Goal: Navigation & Orientation: Find specific page/section

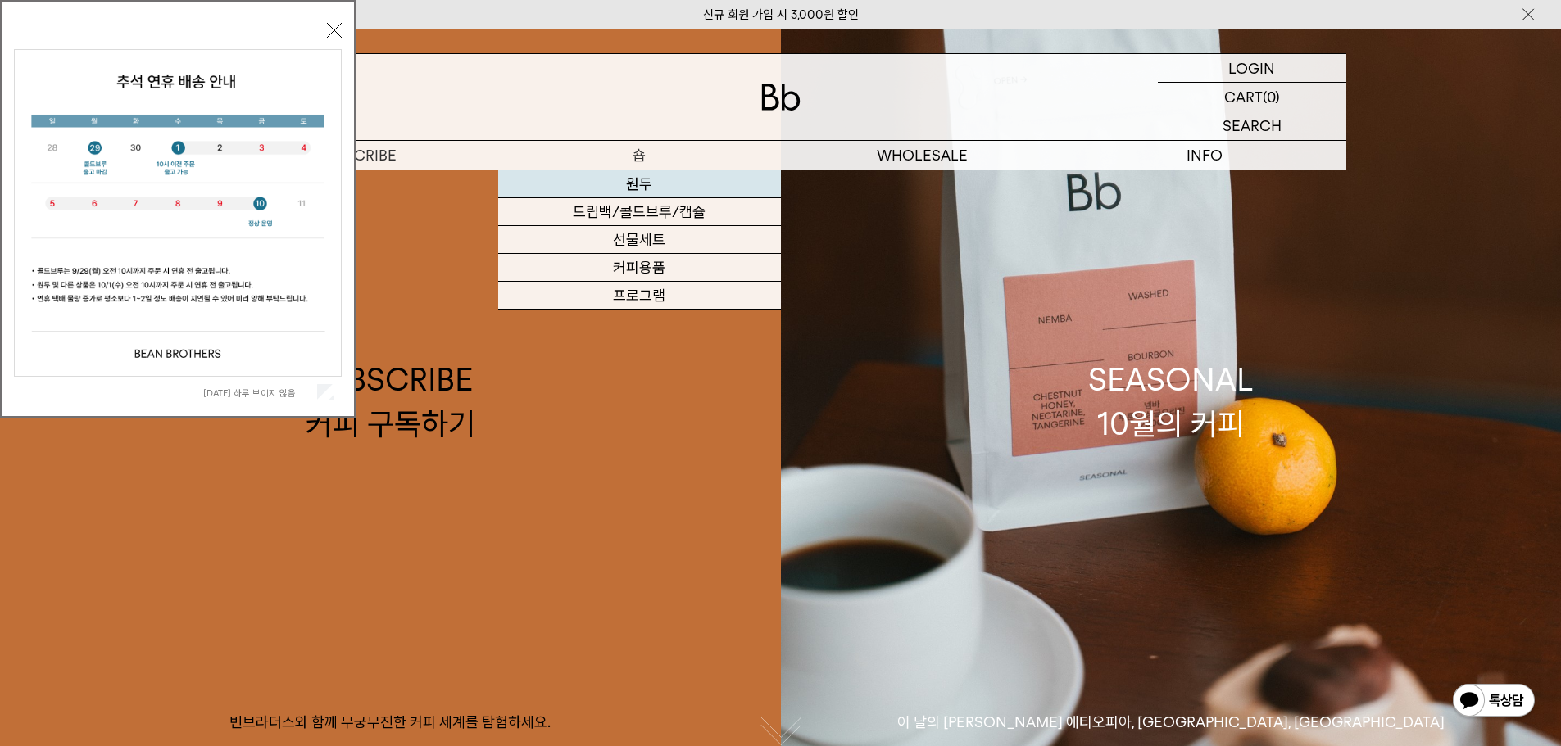
click at [642, 181] on link "원두" at bounding box center [639, 184] width 283 height 28
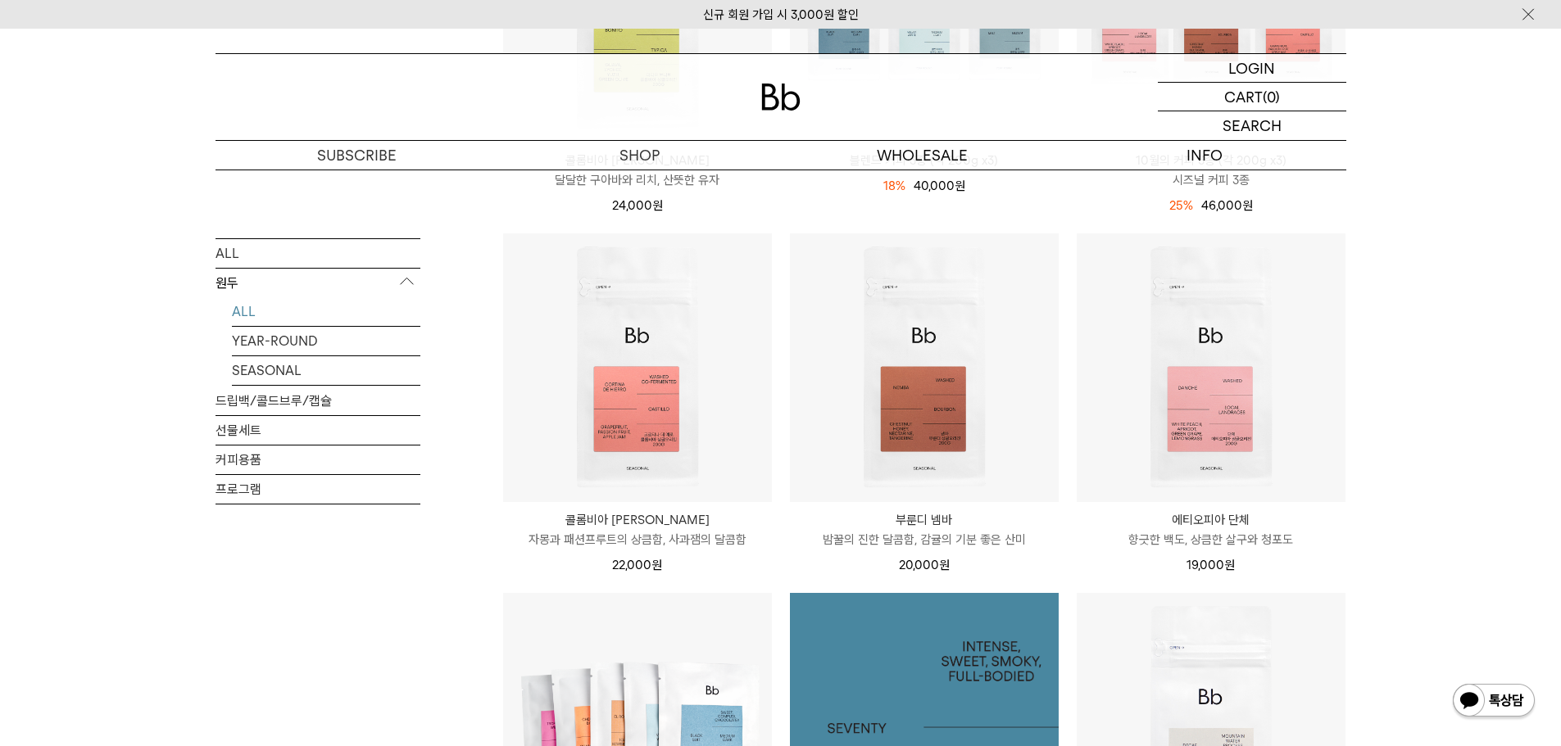
scroll to position [328, 0]
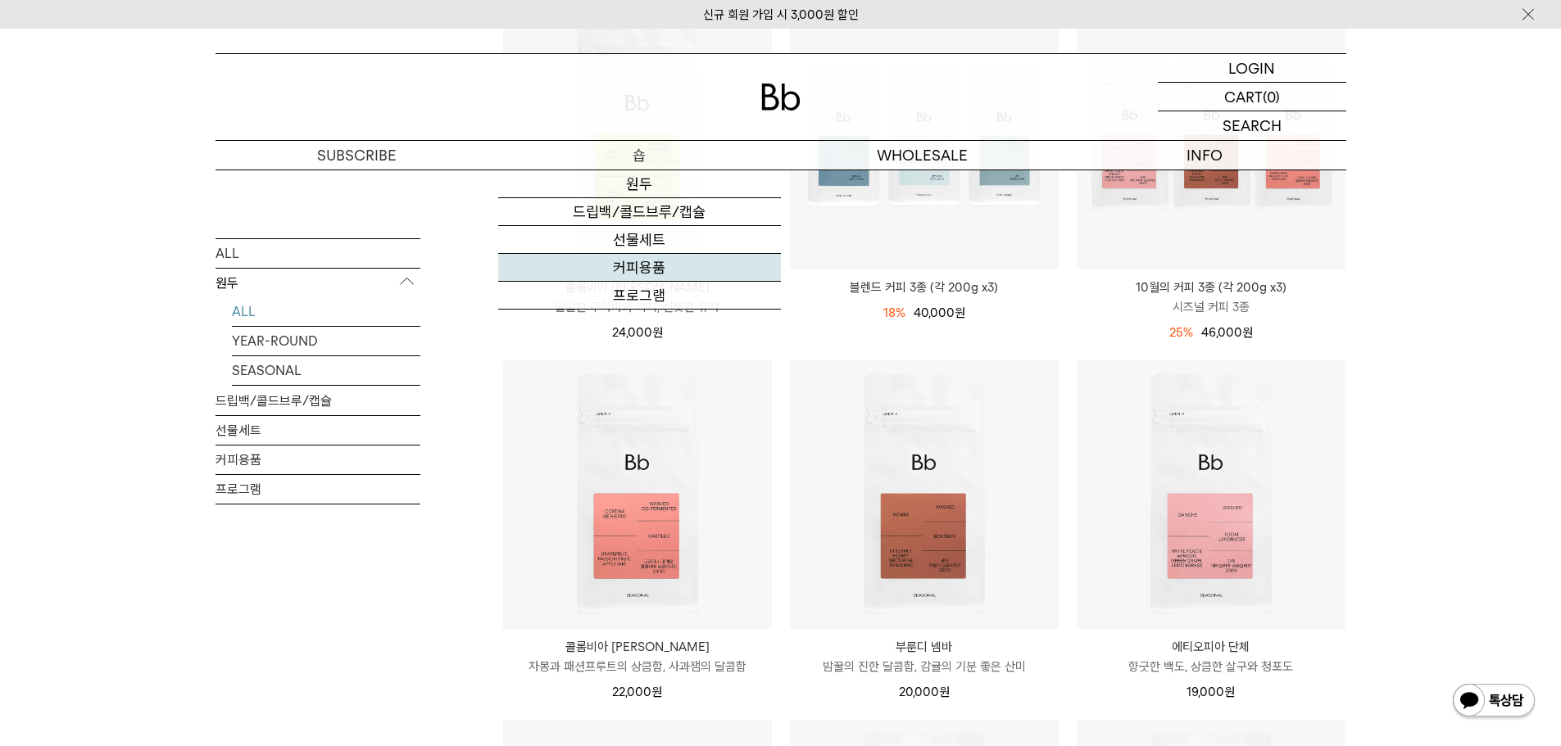
click at [634, 260] on link "커피용품" at bounding box center [639, 268] width 283 height 28
